Goal: Information Seeking & Learning: Find contact information

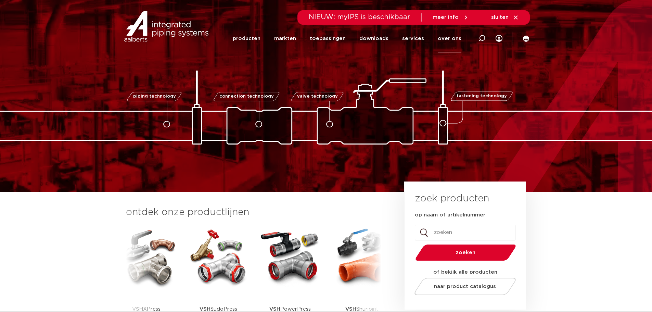
click at [451, 38] on link "over ons" at bounding box center [450, 39] width 24 height 28
click at [504, 37] on div "Zoeken NIEUW: myIPS is beschikbaar meer info sluiten producten markten toepassi…" at bounding box center [371, 26] width 318 height 52
click at [501, 38] on icon at bounding box center [499, 38] width 7 height 7
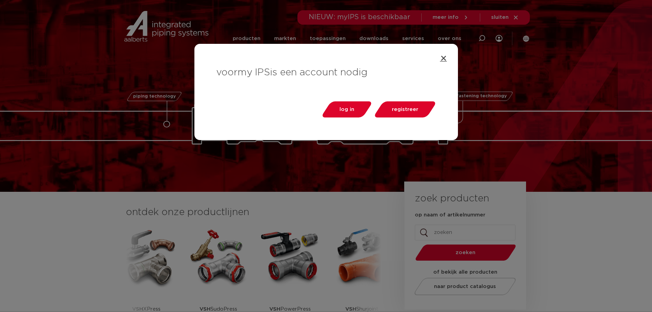
click at [445, 58] on icon "Close" at bounding box center [443, 58] width 7 height 7
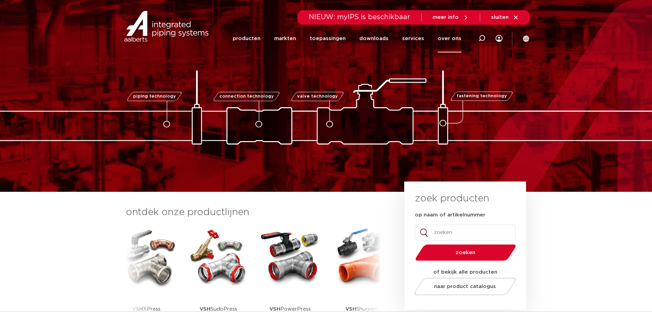
drag, startPoint x: 462, startPoint y: 35, endPoint x: 459, endPoint y: 38, distance: 3.6
click at [462, 36] on link "over ons" at bounding box center [450, 39] width 24 height 28
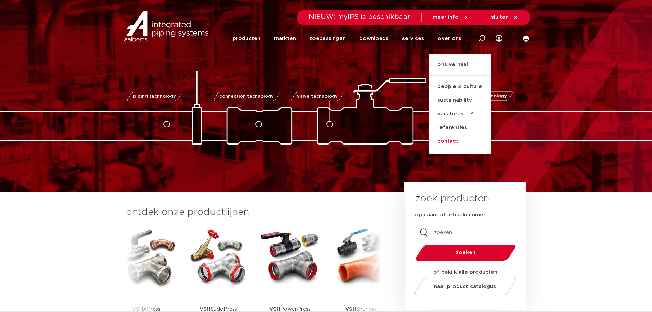
click at [451, 140] on link "contact" at bounding box center [460, 142] width 63 height 14
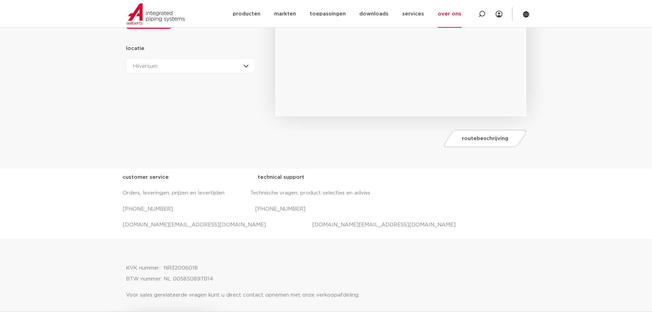
scroll to position [137, 0]
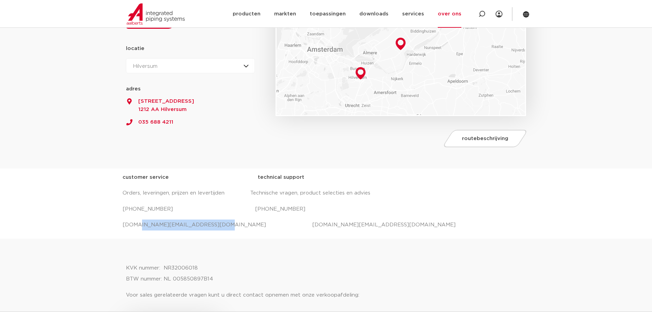
drag, startPoint x: 207, startPoint y: 223, endPoint x: 123, endPoint y: 224, distance: 83.2
click at [123, 224] on p "salessupport.nl@aalberts-ips.com projecten.nl@aalberts-ips.com" at bounding box center [327, 225] width 408 height 11
copy p "salessupport.nl@aalberts-ips.com"
